Goal: Connect with others: Connect with others

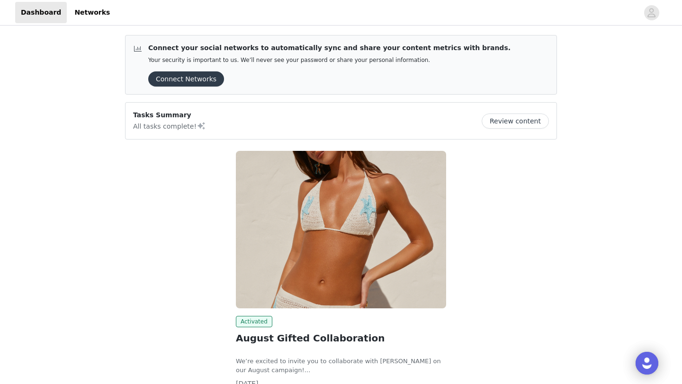
scroll to position [75, 0]
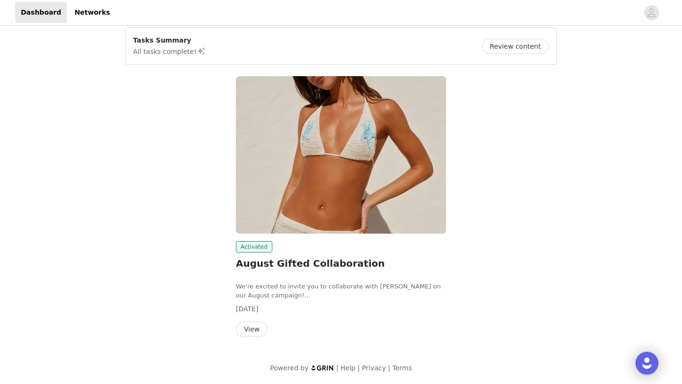
click at [348, 161] on img at bounding box center [341, 155] width 210 height 158
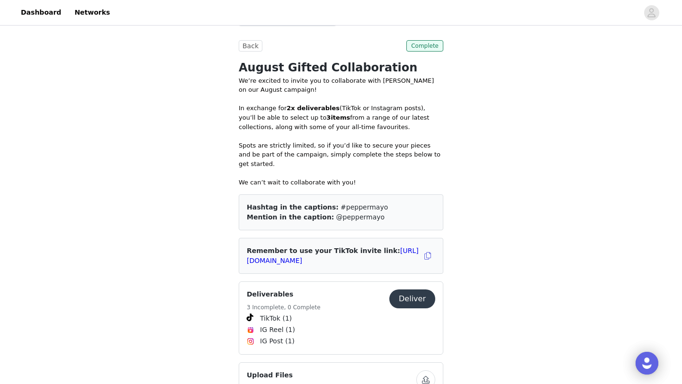
scroll to position [365, 0]
click at [330, 249] on link "[URL][DOMAIN_NAME]" at bounding box center [333, 255] width 172 height 18
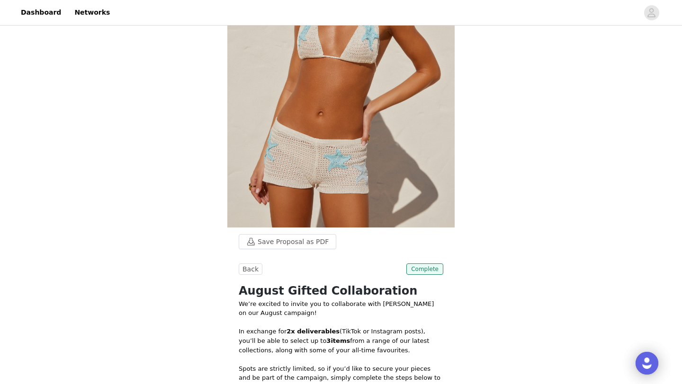
scroll to position [149, 0]
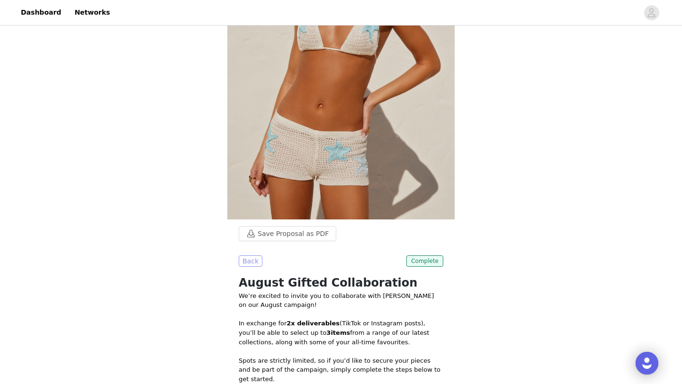
click at [251, 263] on button "Back" at bounding box center [251, 261] width 24 height 11
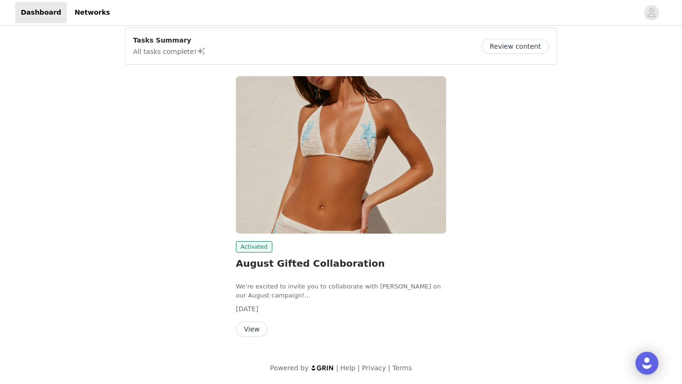
scroll to position [75, 0]
